Goal: Check status: Check status

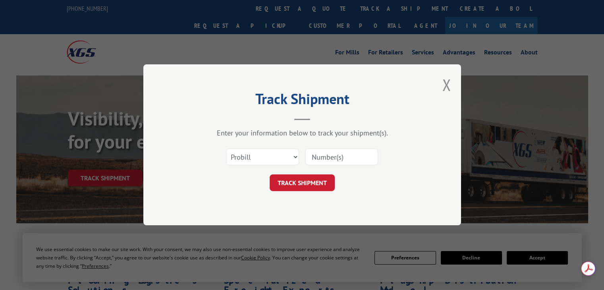
click at [280, 155] on select "Select category... Probill BOL PO" at bounding box center [262, 157] width 73 height 17
select select "bol"
click at [226, 149] on select "Select category... Probill BOL PO" at bounding box center [262, 157] width 73 height 17
click at [347, 158] on input at bounding box center [341, 157] width 73 height 17
paste input "5547414"
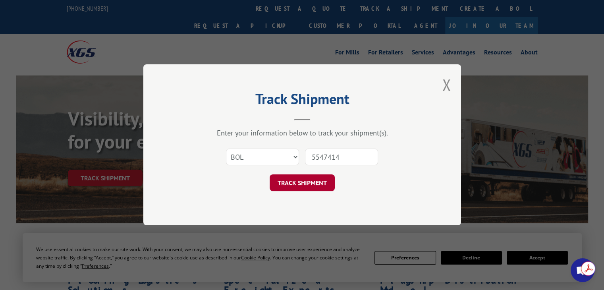
type input "5547414"
click at [299, 179] on button "TRACK SHIPMENT" at bounding box center [302, 183] width 65 height 17
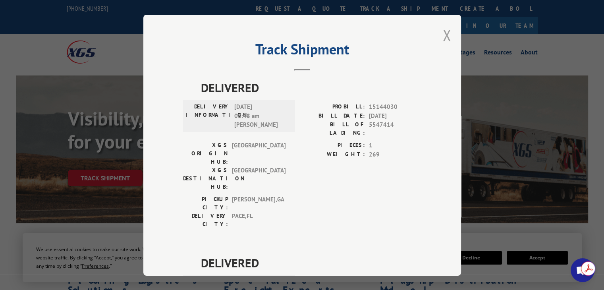
click at [446, 32] on button "Close modal" at bounding box center [446, 35] width 9 height 21
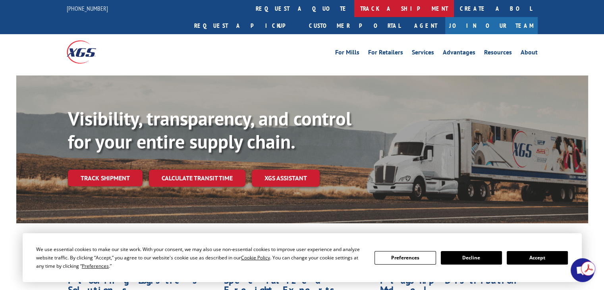
click at [354, 4] on link "track a shipment" at bounding box center [404, 8] width 100 height 17
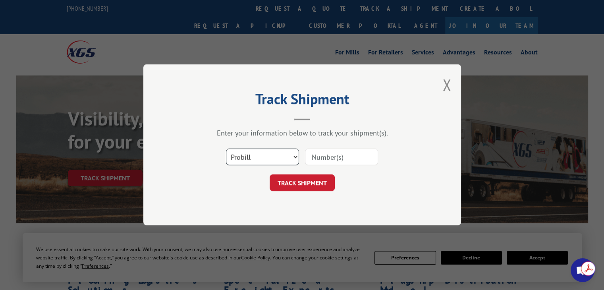
click at [261, 159] on select "Select category... Probill BOL PO" at bounding box center [262, 157] width 73 height 17
select select "bol"
click at [226, 149] on select "Select category... Probill BOL PO" at bounding box center [262, 157] width 73 height 17
paste input "5549221"
type input "5549221"
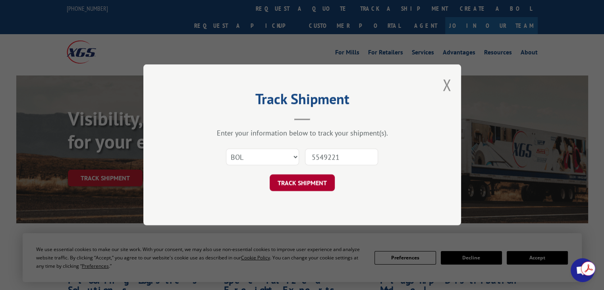
click at [299, 182] on button "TRACK SHIPMENT" at bounding box center [302, 183] width 65 height 17
